Goal: Information Seeking & Learning: Learn about a topic

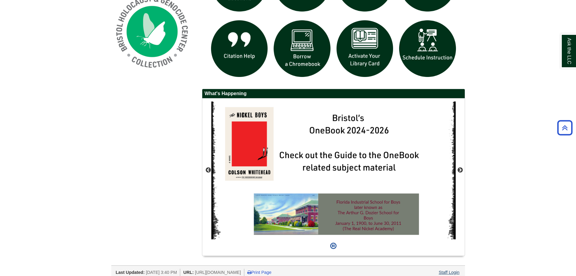
scroll to position [498, 0]
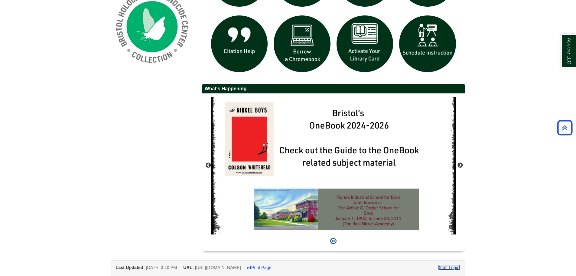
click at [455, 269] on link "Staff Login" at bounding box center [449, 267] width 21 height 5
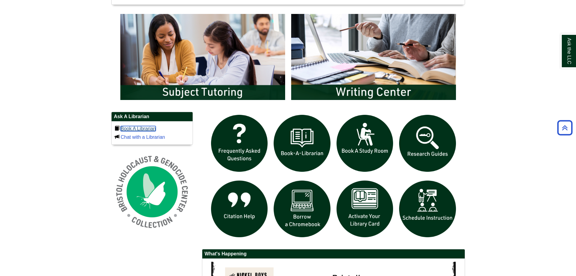
click at [155, 127] on link "Book A Librarian" at bounding box center [138, 128] width 35 height 5
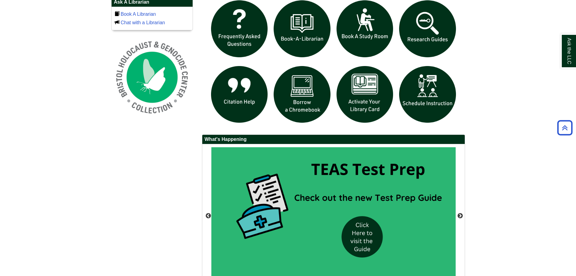
scroll to position [498, 0]
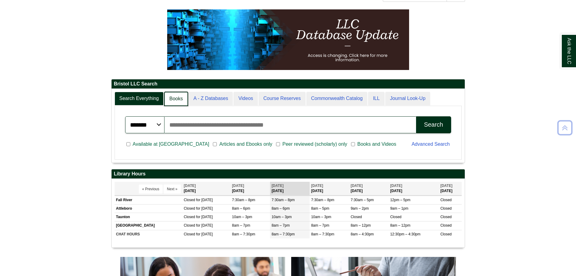
drag, startPoint x: 168, startPoint y: 94, endPoint x: 171, endPoint y: 98, distance: 5.6
click at [168, 94] on link "Books" at bounding box center [176, 99] width 24 height 14
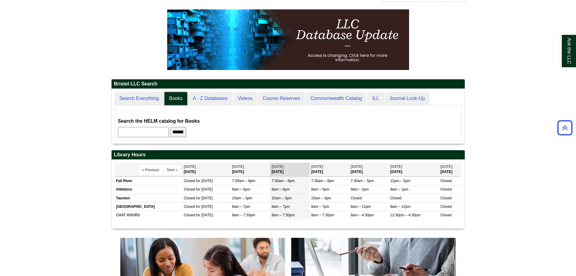
scroll to position [55, 353]
click at [155, 138] on div "******* ***** ****** Search articles, books, journals & more Search Available a…" at bounding box center [288, 122] width 347 height 35
click at [154, 137] on div "******* ***** ****** Search articles, books, journals & more Search Available a…" at bounding box center [288, 122] width 347 height 35
click at [140, 129] on input "text" at bounding box center [143, 132] width 51 height 10
click at [140, 129] on input "**" at bounding box center [143, 132] width 51 height 10
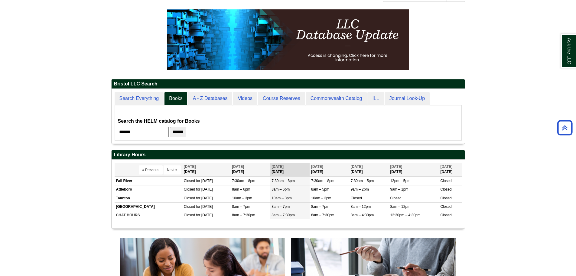
type input "******"
click at [170, 127] on input "******" at bounding box center [178, 132] width 16 height 10
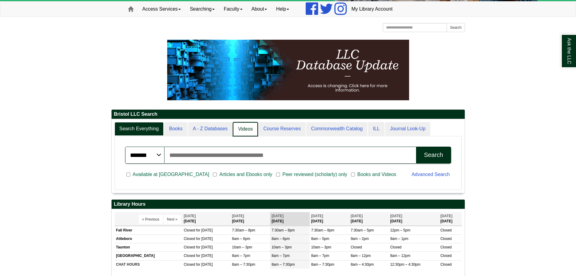
scroll to position [3, 3]
click at [244, 124] on link "Videos" at bounding box center [245, 129] width 25 height 14
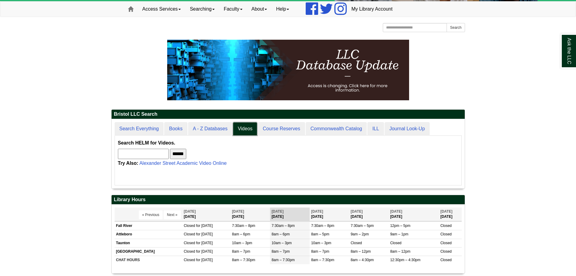
scroll to position [69, 353]
click at [173, 165] on link "Alexander Street Academic Video Online" at bounding box center [182, 162] width 87 height 5
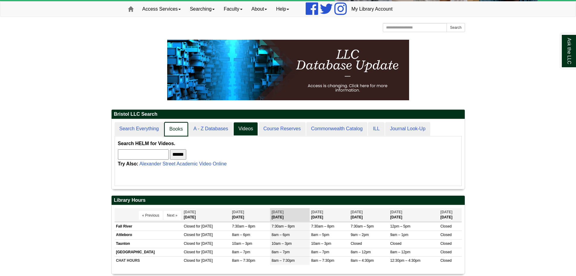
scroll to position [3, 3]
click at [169, 130] on link "Books" at bounding box center [176, 129] width 24 height 14
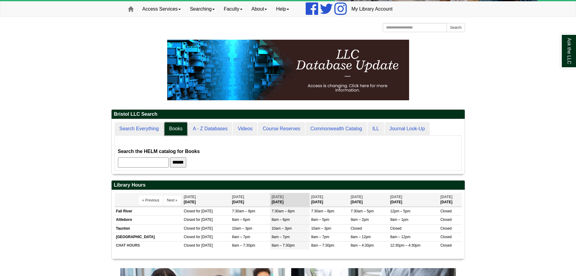
scroll to position [55, 353]
click at [186, 162] on input "******" at bounding box center [178, 162] width 16 height 10
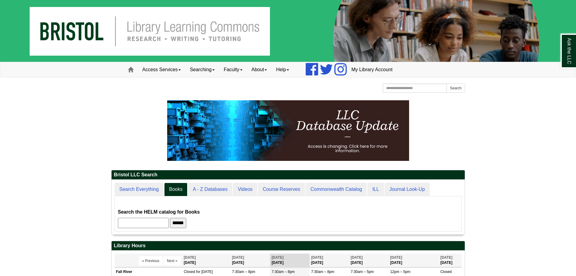
click at [441, 115] on p at bounding box center [288, 130] width 354 height 60
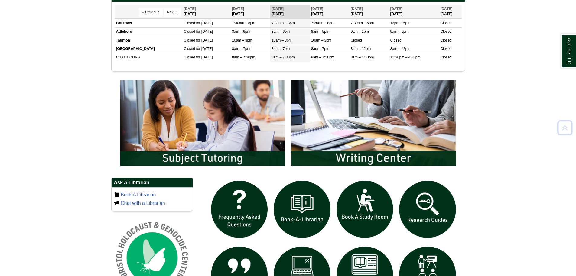
scroll to position [302, 0]
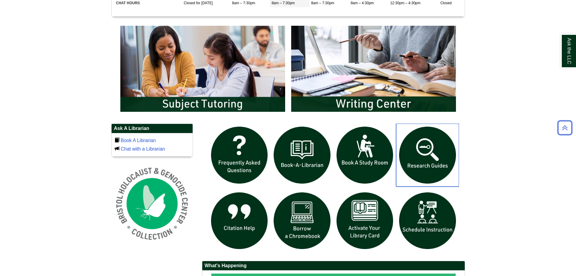
click at [442, 148] on img "slideshow" at bounding box center [427, 154] width 63 height 63
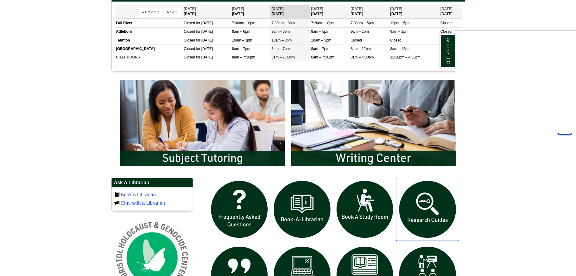
scroll to position [121, 0]
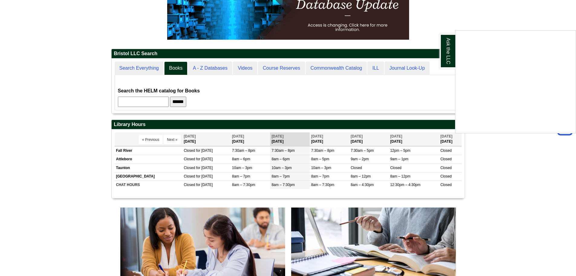
click at [220, 70] on div "Ask the LLC" at bounding box center [288, 138] width 576 height 276
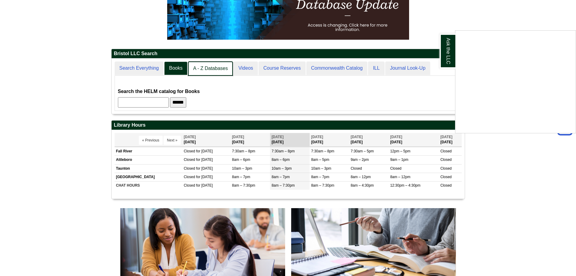
scroll to position [55, 353]
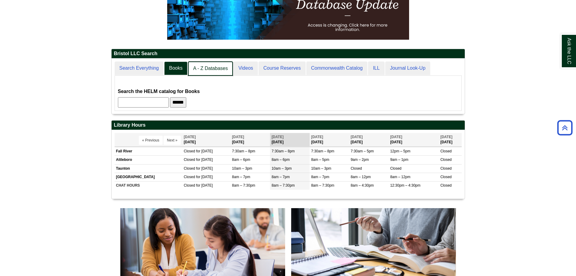
click at [210, 72] on link "A - Z Databases" at bounding box center [210, 68] width 45 height 14
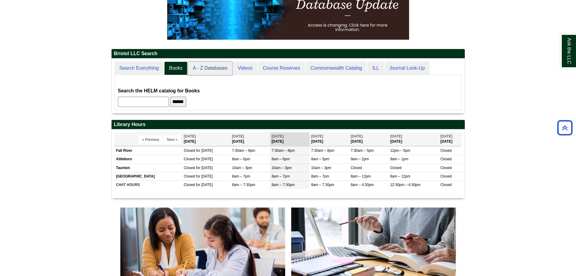
scroll to position [56, 353]
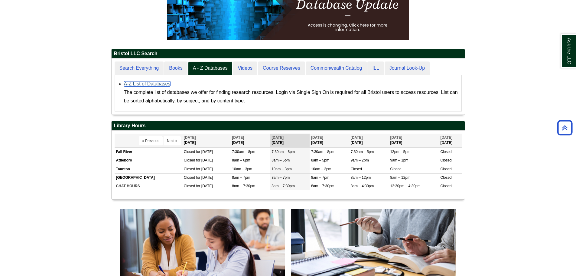
click at [143, 81] on link "A-Z List of Databases" at bounding box center [147, 83] width 47 height 5
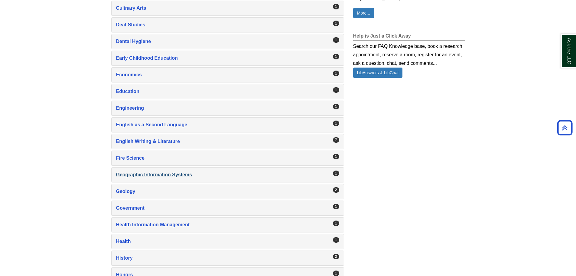
scroll to position [454, 0]
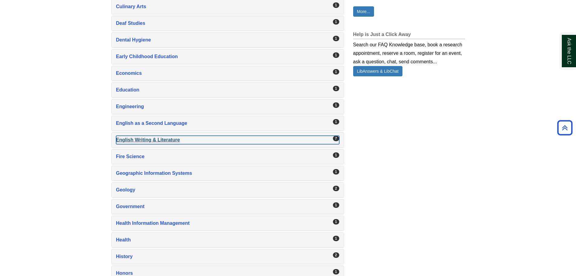
click at [162, 139] on div "English Writing & Literature , 7 guides" at bounding box center [227, 139] width 223 height 8
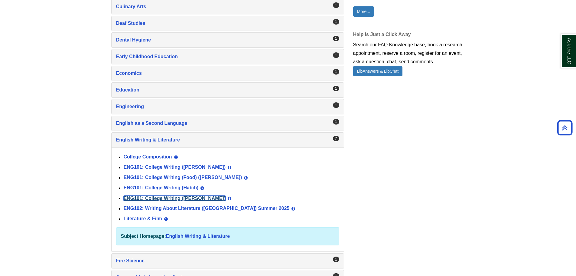
click at [179, 198] on link "ENG101: College Writing ([PERSON_NAME])" at bounding box center [175, 197] width 102 height 5
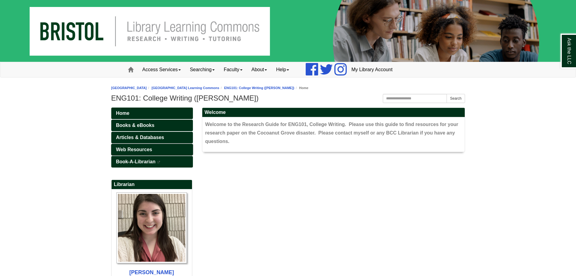
click at [147, 145] on link "Web Resources" at bounding box center [152, 149] width 82 height 11
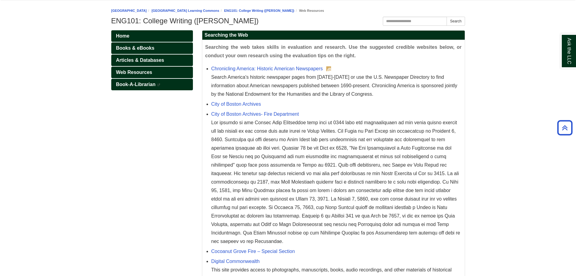
scroll to position [37, 0]
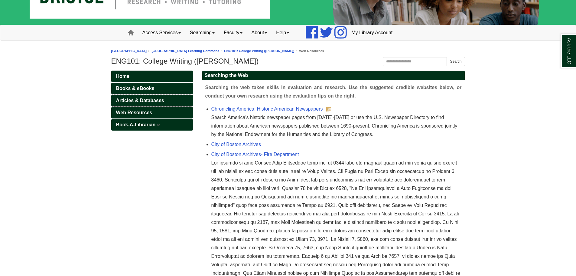
click at [170, 100] on link "Articles & Databases" at bounding box center [152, 100] width 82 height 11
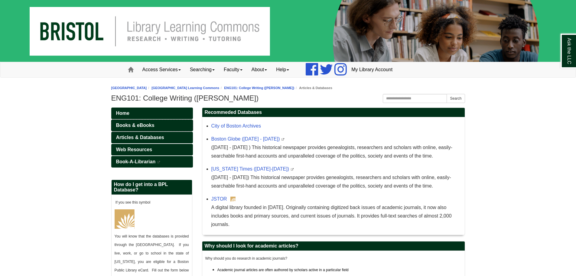
click at [158, 124] on link "Books & eBooks" at bounding box center [152, 124] width 82 height 11
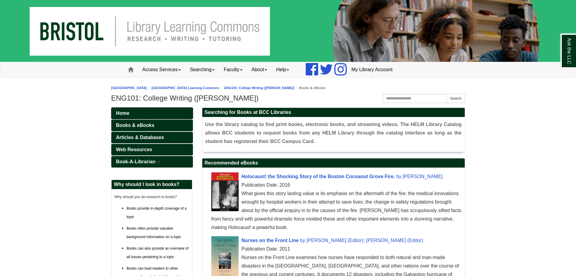
click at [172, 113] on link "Home" at bounding box center [152, 112] width 82 height 11
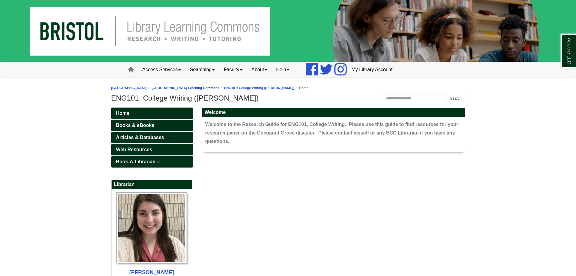
scroll to position [93, 0]
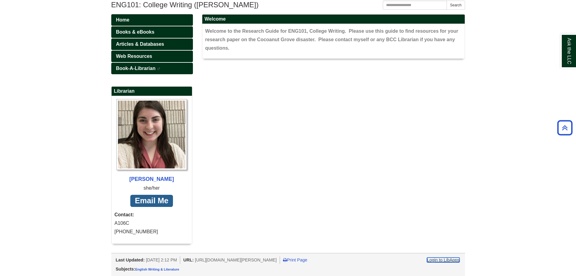
click at [448, 259] on link "Login to LibApps" at bounding box center [443, 259] width 32 height 5
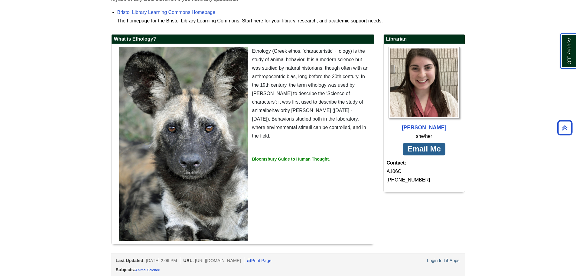
scroll to position [167, 0]
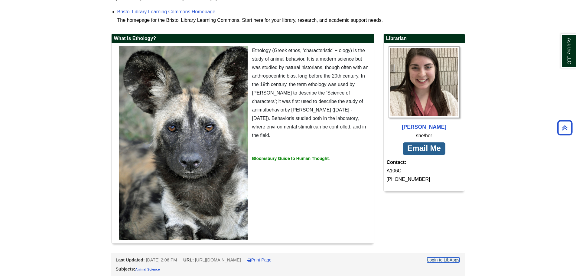
click at [447, 260] on link "Login to LibApps" at bounding box center [443, 259] width 32 height 5
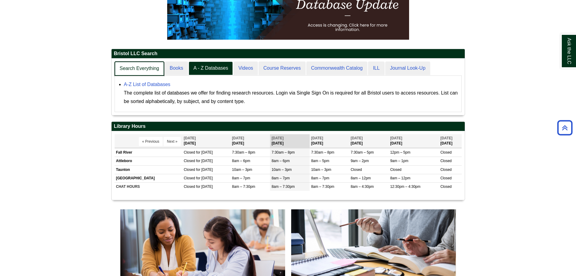
click at [156, 69] on link "Search Everything" at bounding box center [140, 68] width 50 height 14
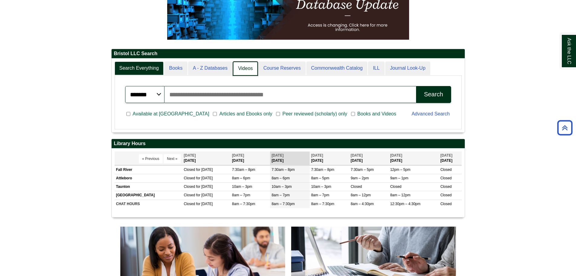
click at [236, 69] on link "Videos" at bounding box center [245, 68] width 25 height 14
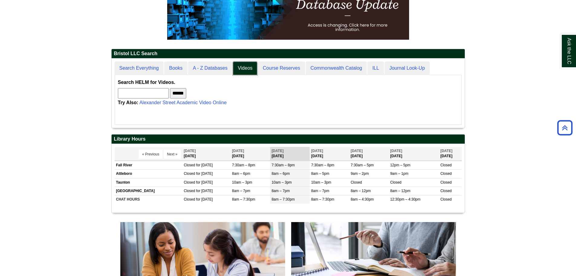
scroll to position [69, 353]
drag, startPoint x: 154, startPoint y: 92, endPoint x: 166, endPoint y: 94, distance: 12.8
click at [154, 92] on input "text" at bounding box center [143, 93] width 51 height 10
paste input "**********"
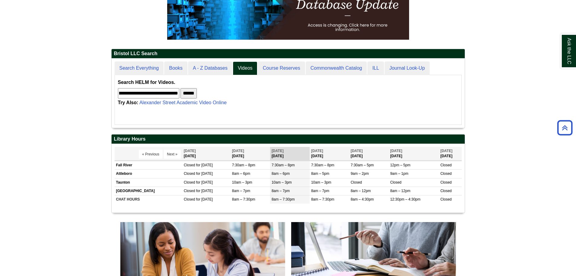
click at [194, 94] on input "******" at bounding box center [189, 93] width 16 height 10
drag, startPoint x: 119, startPoint y: 93, endPoint x: 337, endPoint y: 107, distance: 218.6
click at [337, 107] on form "**********" at bounding box center [288, 98] width 341 height 40
type input "**********"
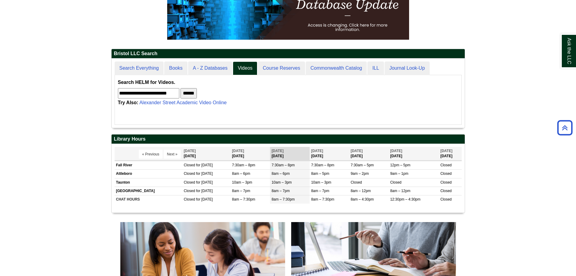
click at [181, 88] on input "******" at bounding box center [189, 93] width 16 height 10
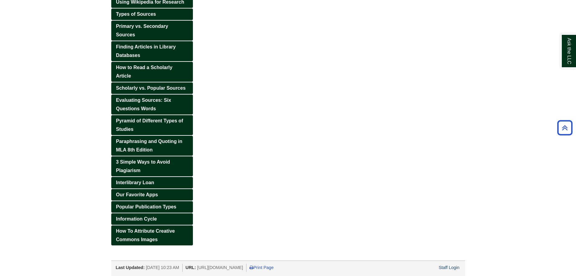
scroll to position [160, 0]
click at [163, 220] on link "Information Cycle" at bounding box center [152, 218] width 82 height 11
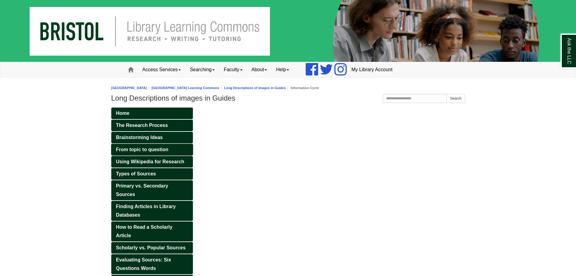
click at [171, 150] on link "From topic to question" at bounding box center [152, 149] width 82 height 11
click at [166, 171] on link "Types of Sources" at bounding box center [152, 173] width 82 height 11
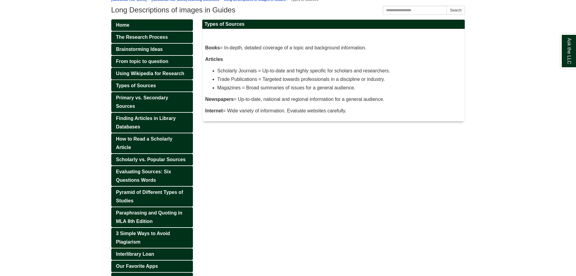
scroll to position [91, 0]
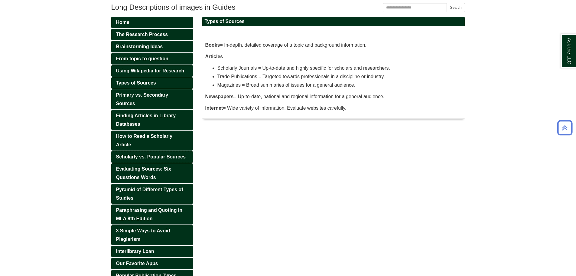
click at [168, 161] on link "Scholarly vs. Popular Sources" at bounding box center [152, 156] width 82 height 11
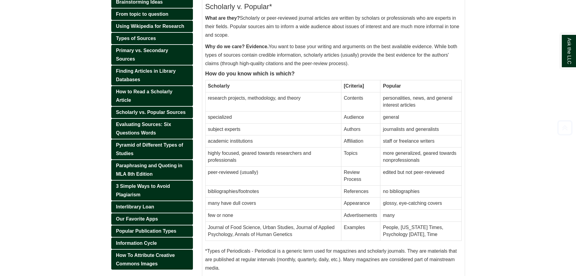
scroll to position [151, 0]
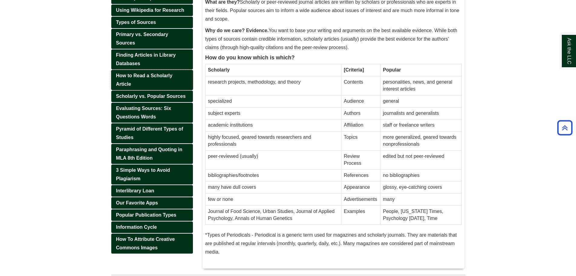
click at [139, 80] on link "How to Read a Scholarly Article" at bounding box center [152, 80] width 82 height 20
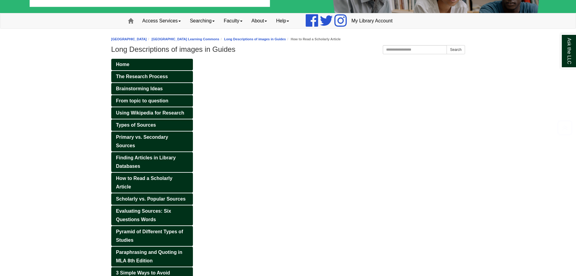
scroll to position [121, 0]
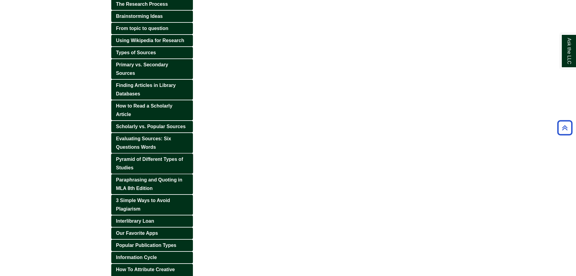
click at [154, 163] on link "Pyramid of Different Types of Studies" at bounding box center [152, 163] width 82 height 20
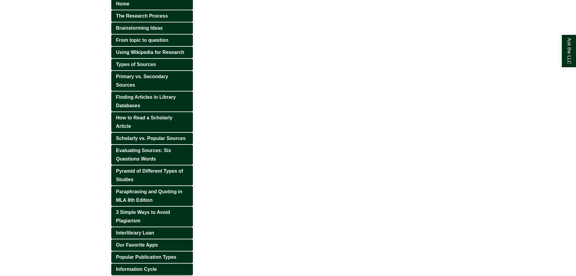
scroll to position [121, 0]
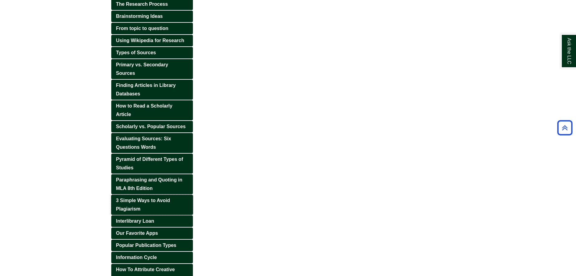
click at [148, 205] on link "3 Simple Ways to Avoid Plagiarism" at bounding box center [152, 204] width 82 height 20
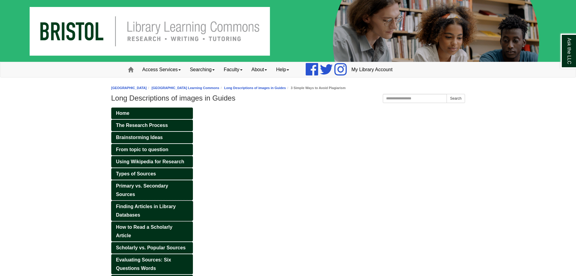
scroll to position [91, 0]
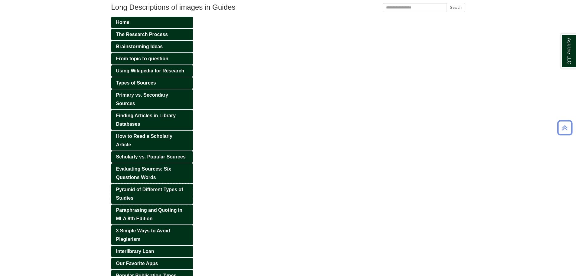
click at [152, 198] on link "Pyramid of Different Types of Studies" at bounding box center [152, 194] width 82 height 20
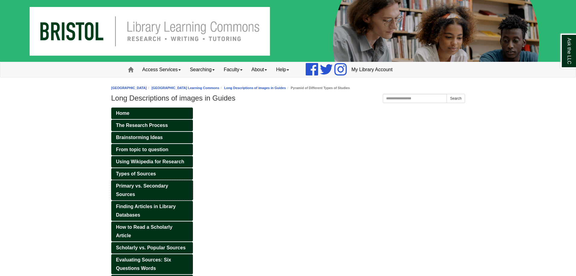
click at [152, 198] on link "Primary vs. Secondary Sources" at bounding box center [152, 190] width 82 height 20
click at [155, 167] on link "Using Wikipedia for Research" at bounding box center [152, 161] width 82 height 11
click at [158, 158] on link "Using Wikipedia for Research" at bounding box center [152, 161] width 82 height 11
click at [162, 147] on span "From topic to question" at bounding box center [142, 149] width 52 height 5
click at [163, 135] on link "Brainstorming Ideas" at bounding box center [152, 137] width 82 height 11
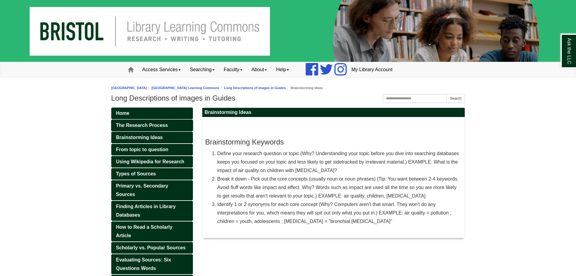
click at [167, 124] on span "The Research Process" at bounding box center [142, 124] width 52 height 5
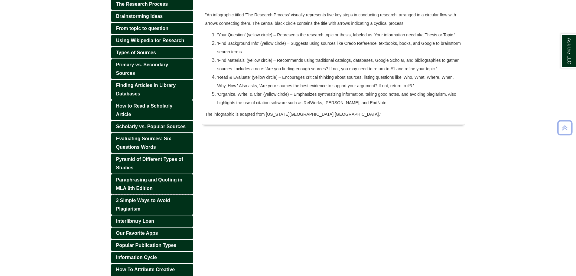
scroll to position [160, 0]
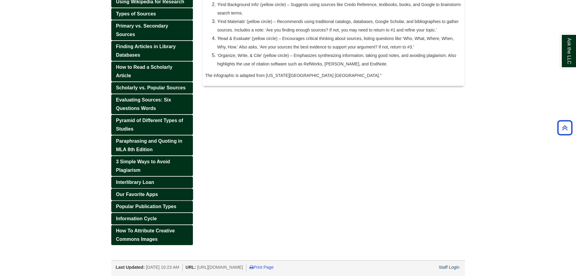
click at [154, 194] on span "Our Favorite Apps" at bounding box center [137, 193] width 42 height 5
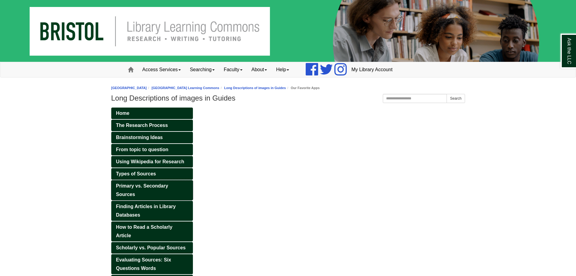
scroll to position [151, 0]
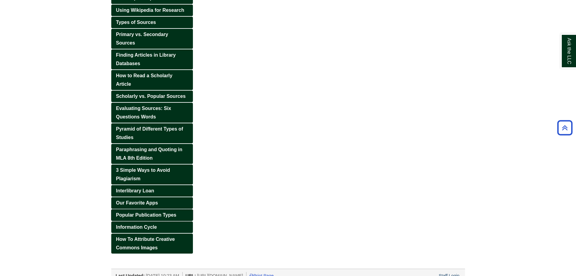
click at [155, 210] on link "Popular Publication Types" at bounding box center [152, 214] width 82 height 11
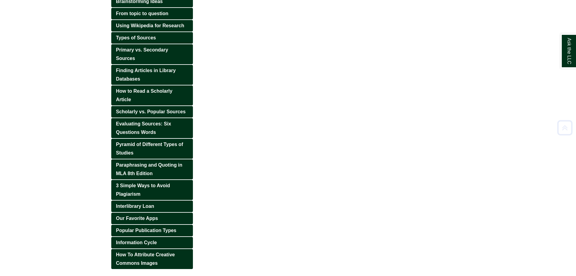
scroll to position [151, 0]
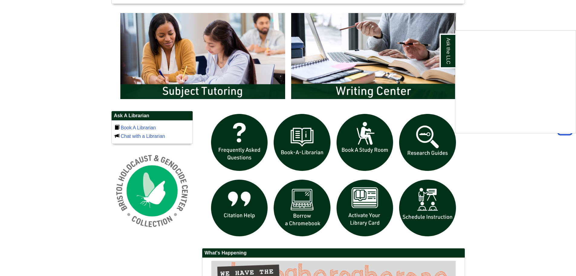
scroll to position [363, 0]
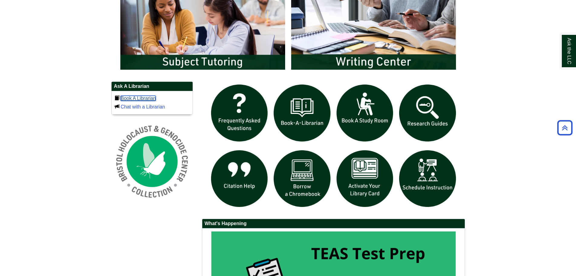
click at [129, 97] on link "Book A Librarian" at bounding box center [138, 98] width 35 height 5
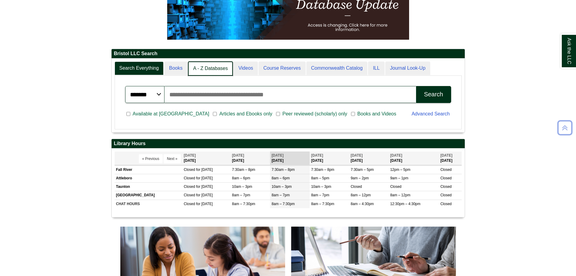
scroll to position [3, 3]
click at [212, 67] on link "A - Z Databases" at bounding box center [210, 68] width 45 height 14
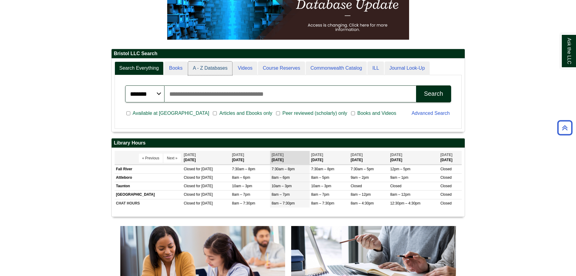
scroll to position [56, 353]
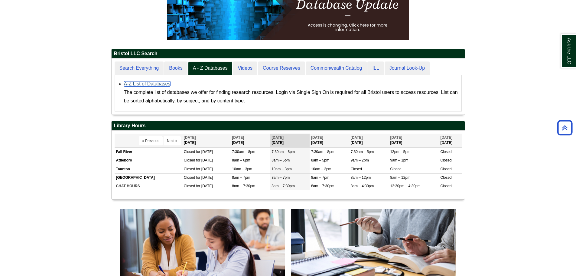
click at [152, 84] on link "A-Z List of Databases" at bounding box center [147, 83] width 47 height 5
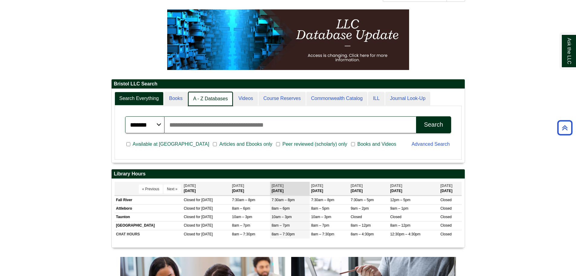
scroll to position [3, 3]
click at [209, 98] on link "A - Z Databases" at bounding box center [210, 99] width 45 height 14
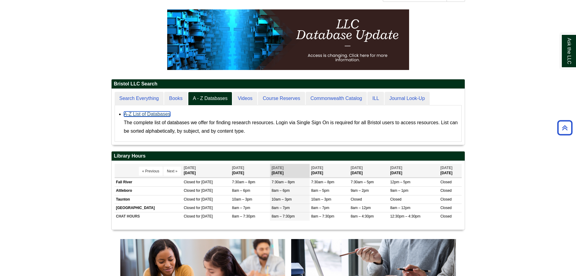
click at [153, 114] on link "A-Z List of Databases" at bounding box center [147, 113] width 47 height 5
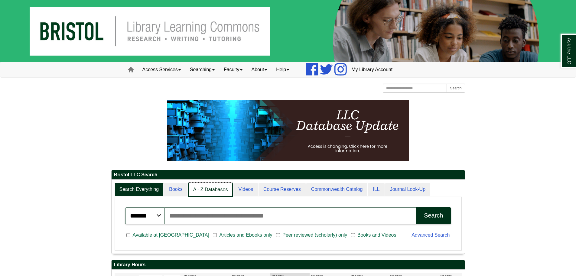
click at [212, 191] on link "A - Z Databases" at bounding box center [210, 189] width 45 height 14
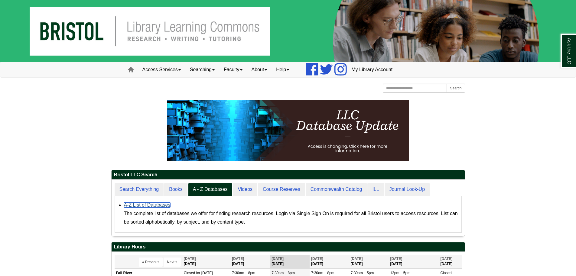
click at [150, 204] on link "A-Z List of Databases" at bounding box center [147, 204] width 47 height 5
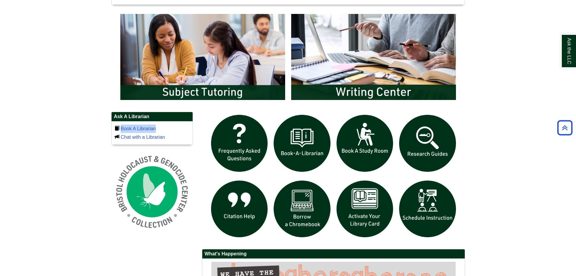
drag, startPoint x: 156, startPoint y: 128, endPoint x: 120, endPoint y: 128, distance: 36.3
click at [120, 128] on div "Book A Librarian Chat with a Librarian" at bounding box center [152, 132] width 75 height 17
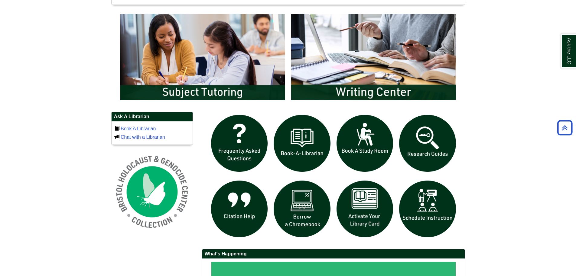
click at [92, 127] on body "Skip to Main Content Toggle navigation Home Access Services Access Services Pol…" at bounding box center [288, 53] width 576 height 773
